Goal: Task Accomplishment & Management: Use online tool/utility

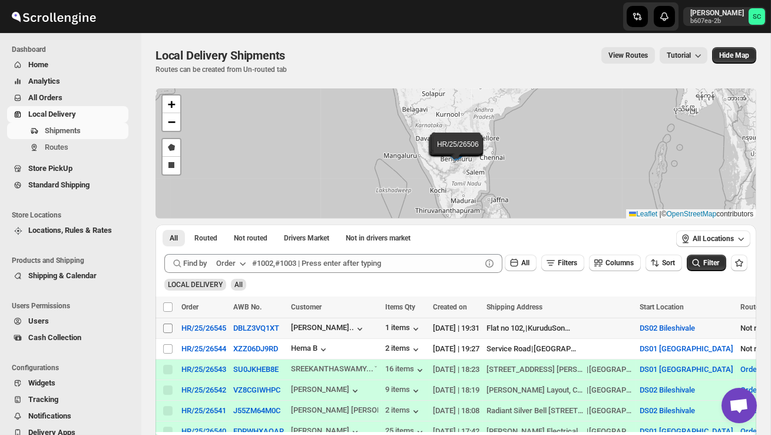
click at [170, 329] on input "Select shipment" at bounding box center [167, 327] width 9 height 9
checkbox input "true"
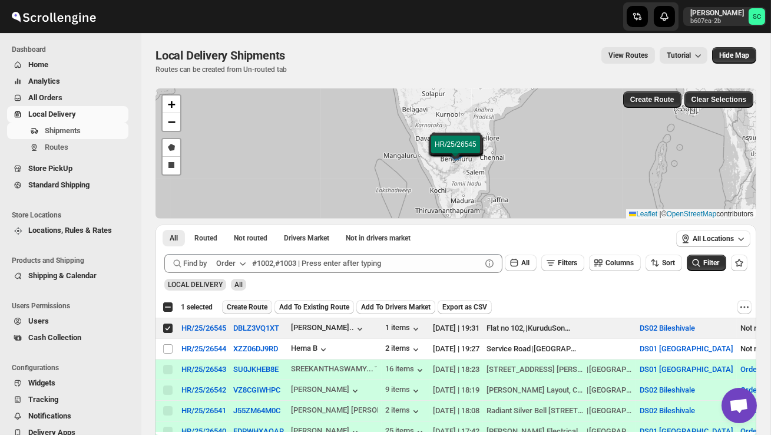
click at [254, 305] on span "Create Route" at bounding box center [247, 306] width 41 height 9
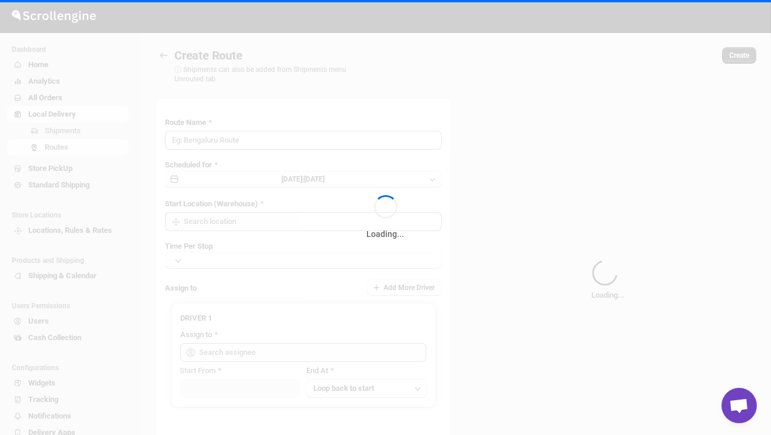
type input "Route - 22/08-0732"
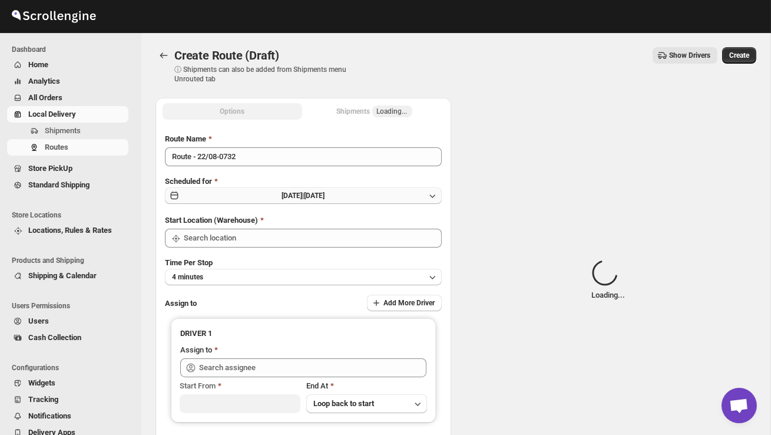
type input "DS02 Bileshivale"
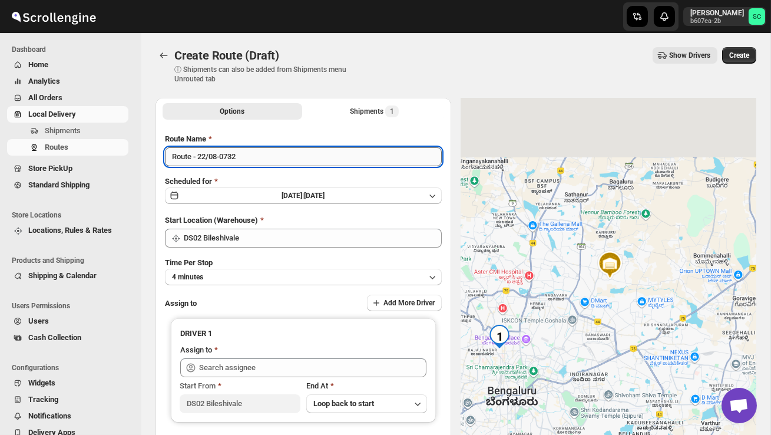
click at [254, 158] on input "Route - 22/08-0732" at bounding box center [303, 156] width 277 height 19
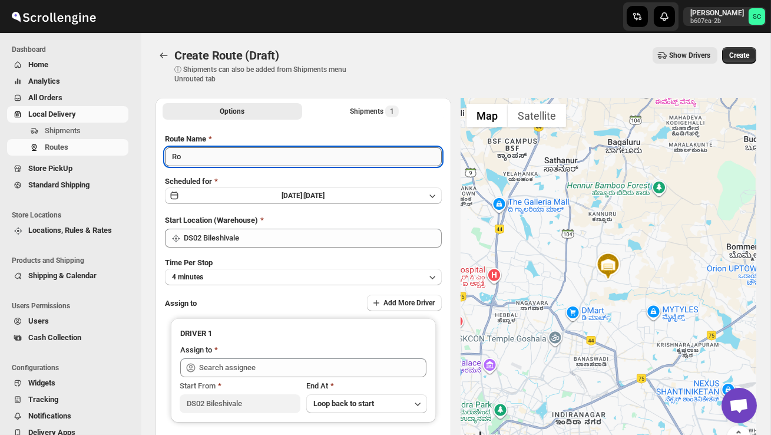
type input "R"
type input "Order no 26545"
click at [259, 275] on button "4 minutes" at bounding box center [303, 277] width 277 height 16
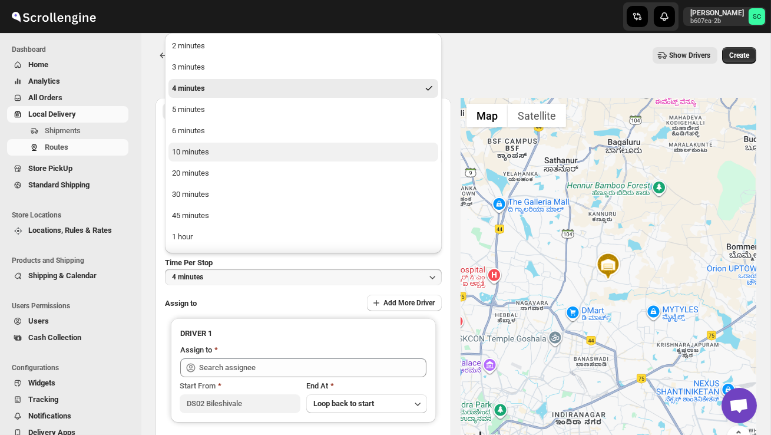
click at [213, 151] on button "10 minutes" at bounding box center [304, 152] width 270 height 19
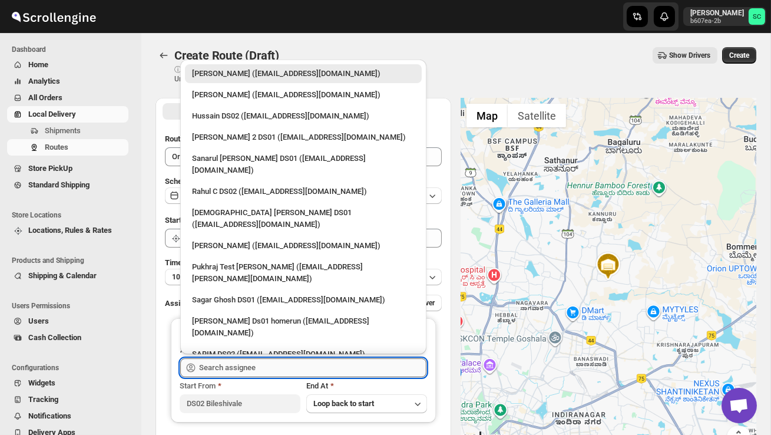
click at [239, 361] on input "text" at bounding box center [312, 367] width 227 height 19
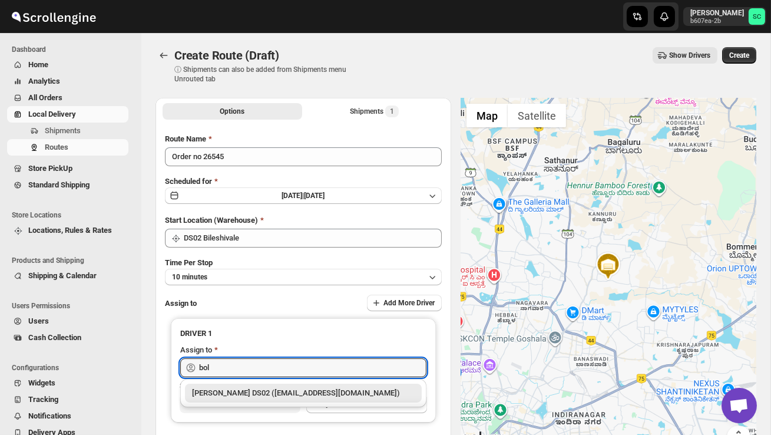
click at [293, 398] on div "[PERSON_NAME] DS02 ([EMAIL_ADDRESS][DOMAIN_NAME])" at bounding box center [303, 393] width 223 height 12
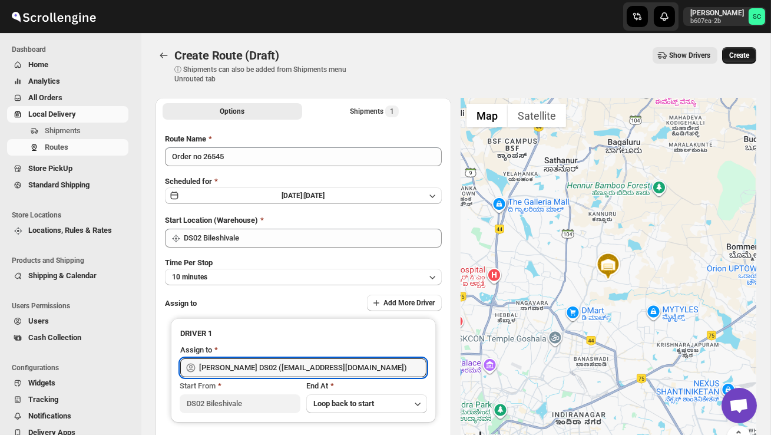
type input "[PERSON_NAME] DS02 ([EMAIL_ADDRESS][DOMAIN_NAME])"
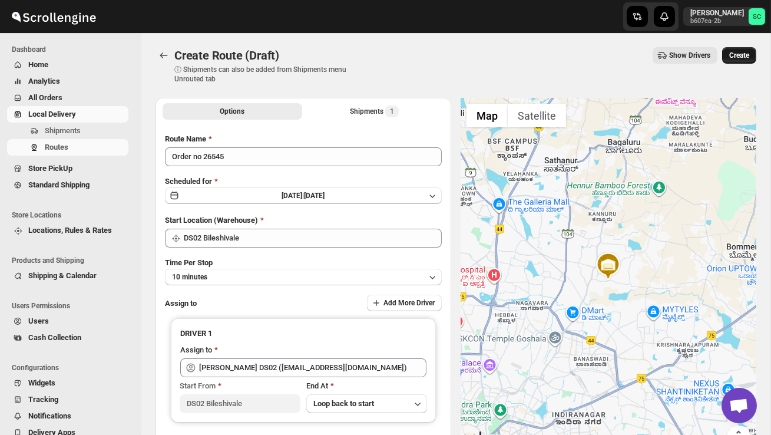
click at [741, 58] on span "Create" at bounding box center [739, 55] width 20 height 9
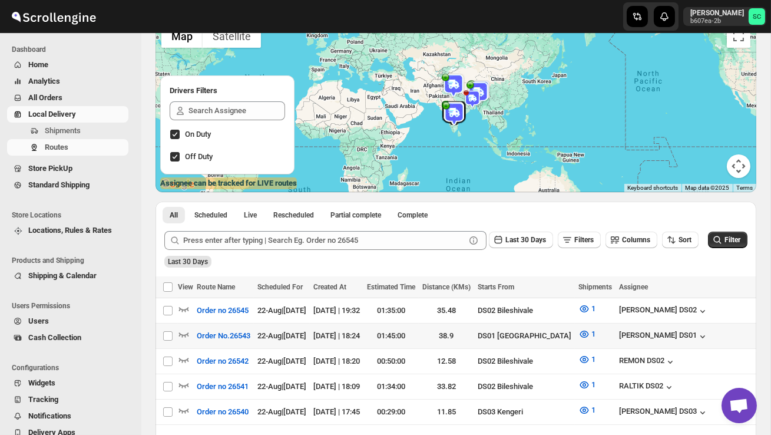
scroll to position [96, 0]
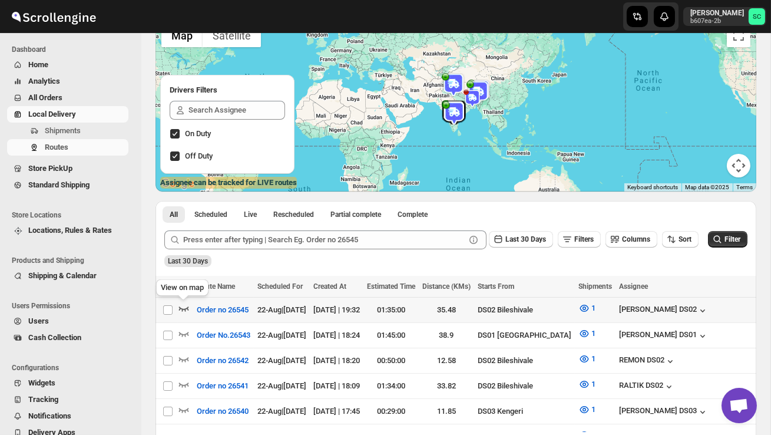
click at [184, 307] on icon "button" at bounding box center [184, 308] width 12 height 12
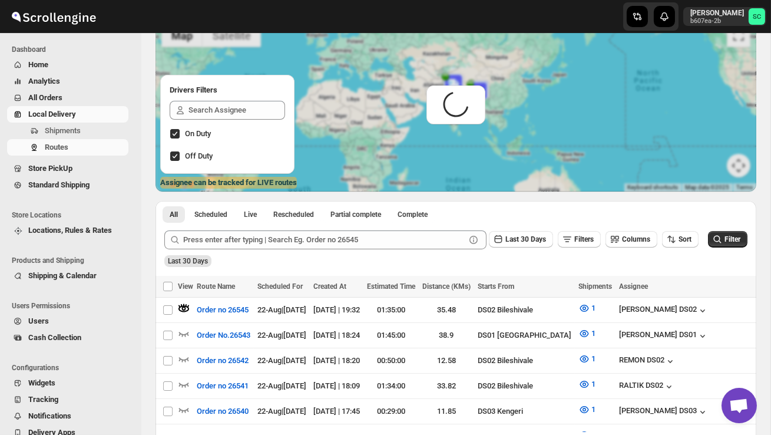
scroll to position [0, 0]
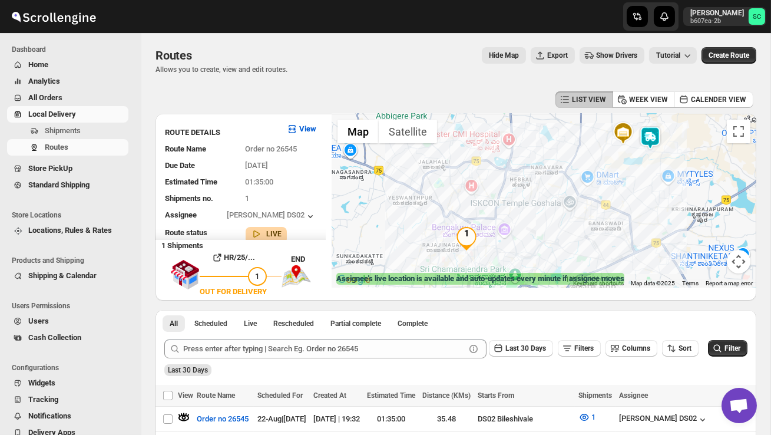
click at [655, 130] on img at bounding box center [651, 138] width 24 height 24
